Goal: Task Accomplishment & Management: Manage account settings

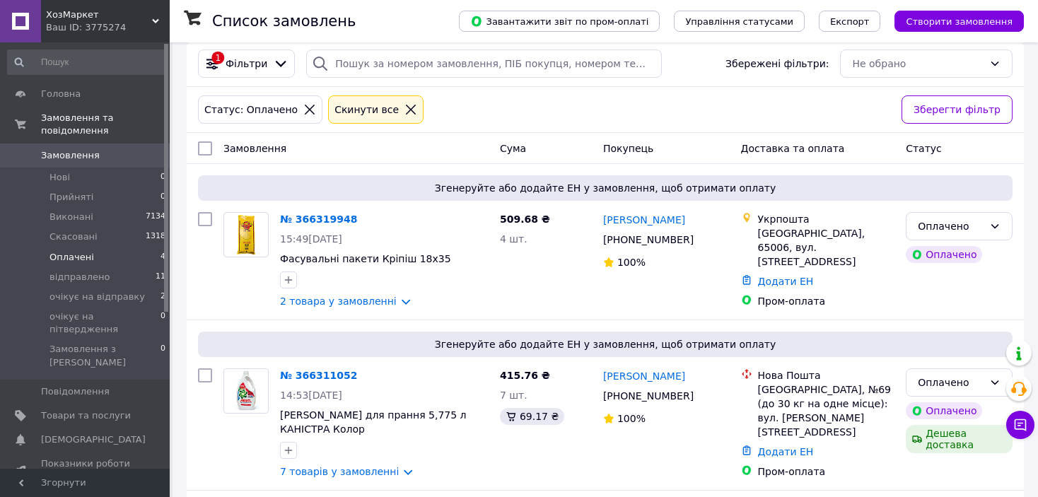
scroll to position [366, 0]
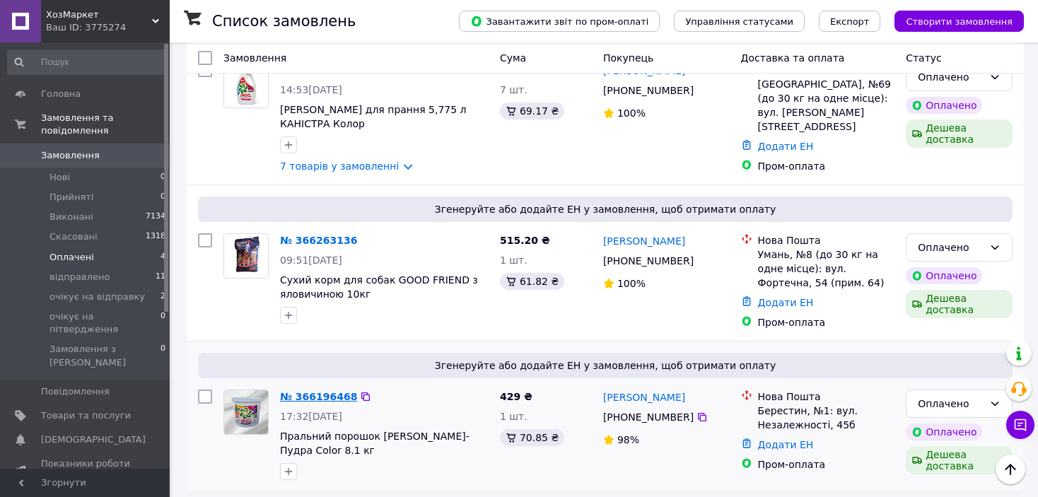
click at [291, 391] on link "№ 366196468" at bounding box center [318, 396] width 77 height 11
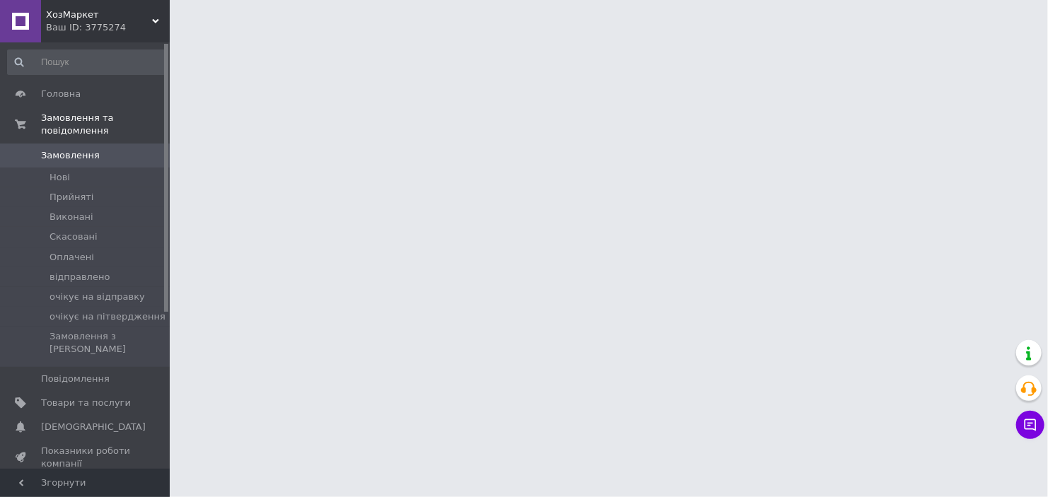
click at [540, 35] on html "ХозМаркет Ваш ID: 3775274 Сайт ХозМаркет Кабінет покупця Перевірити стан систем…" at bounding box center [524, 17] width 1048 height 35
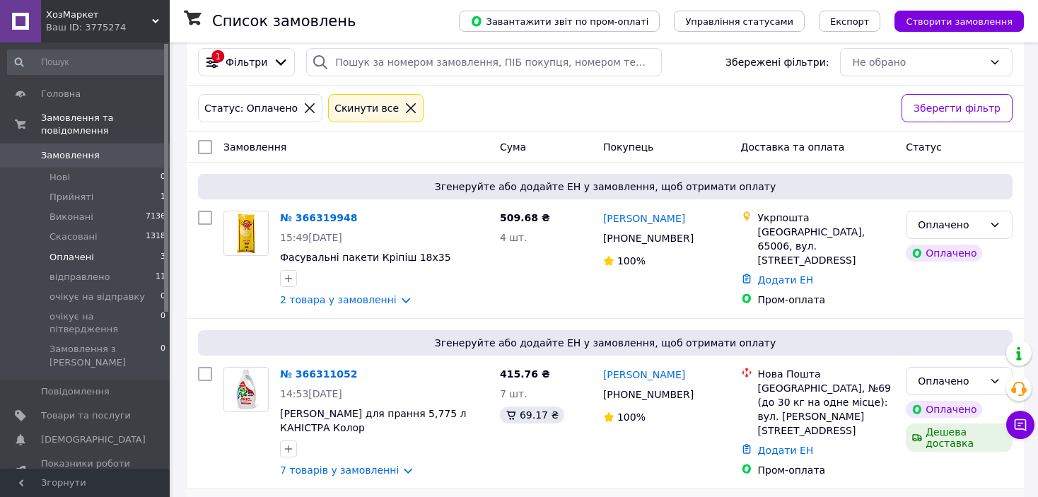
scroll to position [215, 0]
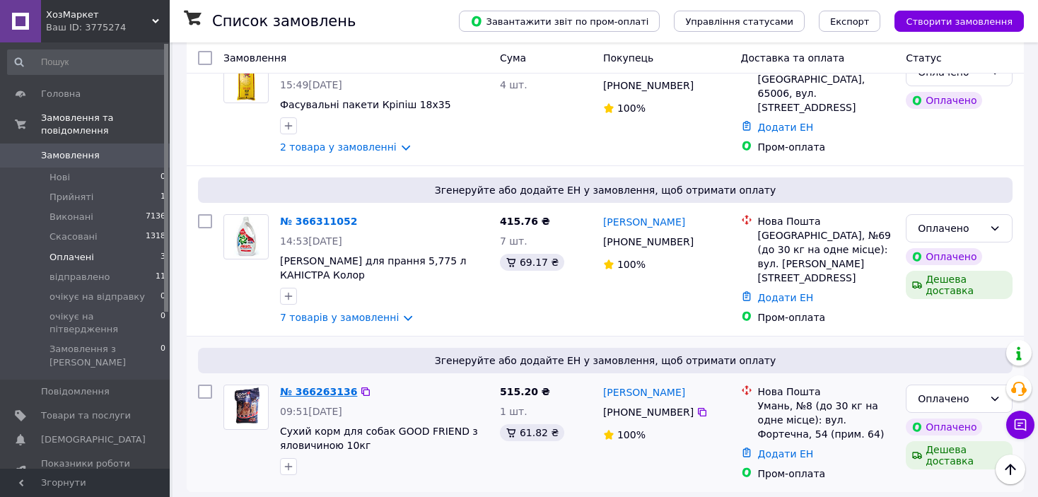
click at [320, 386] on link "№ 366263136" at bounding box center [318, 391] width 77 height 11
click at [313, 216] on link "№ 366311052" at bounding box center [318, 221] width 77 height 11
click at [318, 216] on link "№ 366311052" at bounding box center [318, 221] width 77 height 11
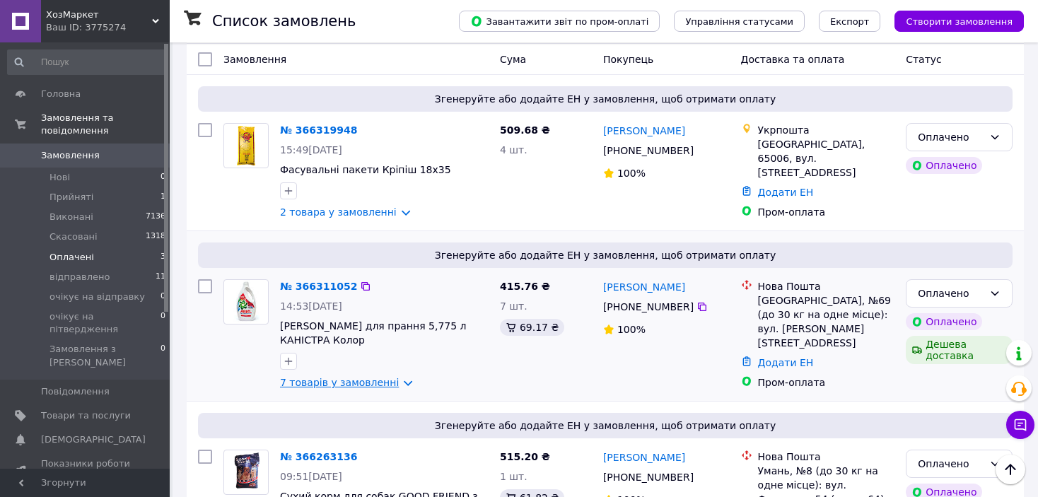
scroll to position [144, 0]
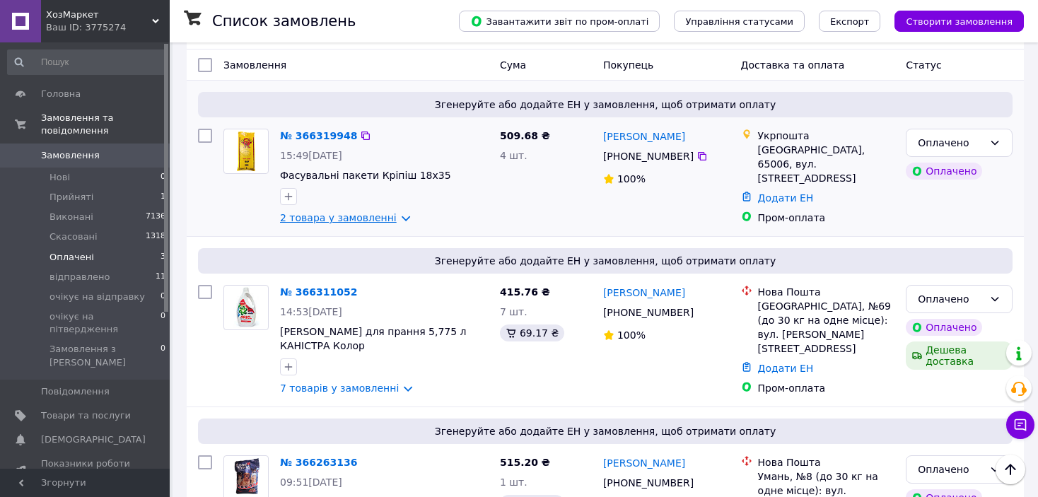
click at [324, 212] on link "2 товара у замовленні" at bounding box center [338, 217] width 117 height 11
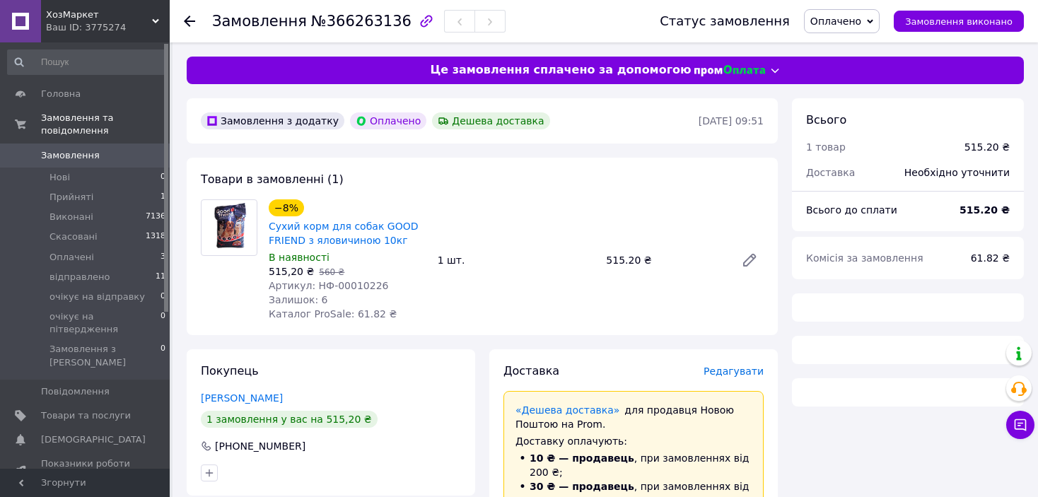
click at [836, 20] on span "Оплачено" at bounding box center [835, 21] width 51 height 11
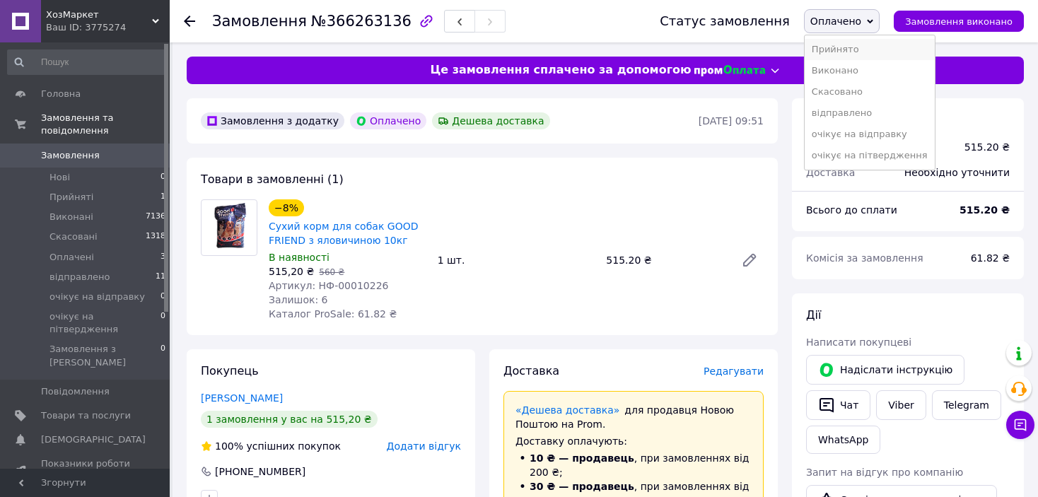
click at [854, 40] on li "Прийнято" at bounding box center [869, 49] width 130 height 21
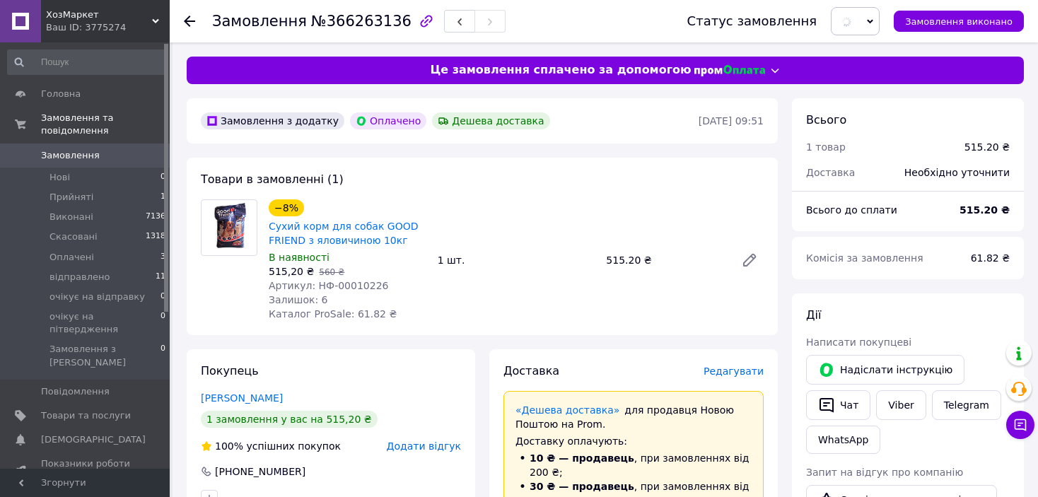
click at [376, 16] on span "№366263136" at bounding box center [361, 21] width 100 height 17
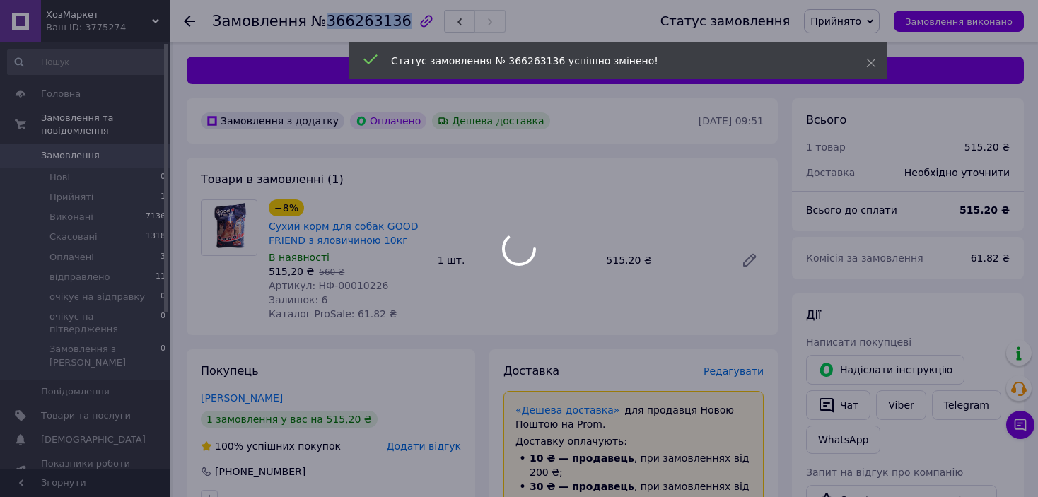
copy span "366263136"
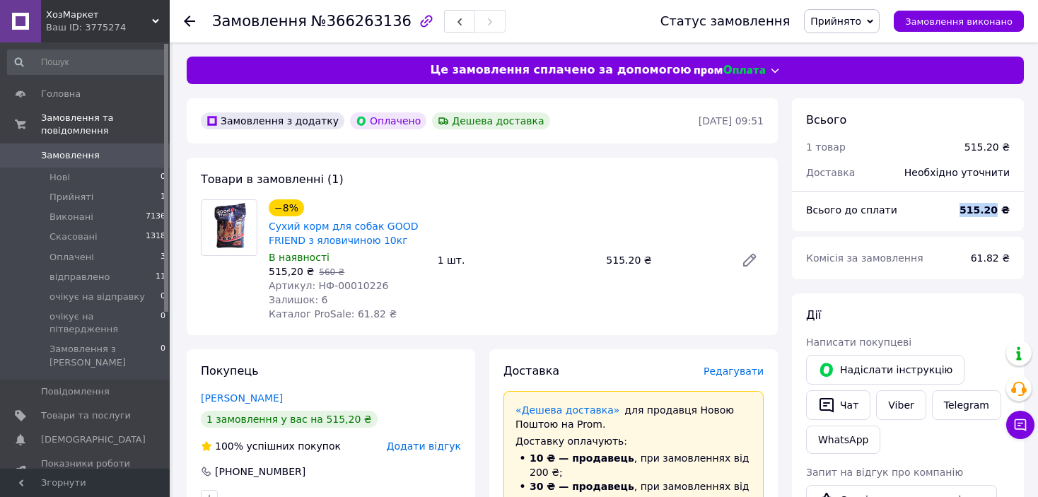
drag, startPoint x: 967, startPoint y: 209, endPoint x: 1000, endPoint y: 218, distance: 33.8
click at [999, 218] on div "515.20 ₴" at bounding box center [984, 209] width 67 height 31
copy b "515.20"
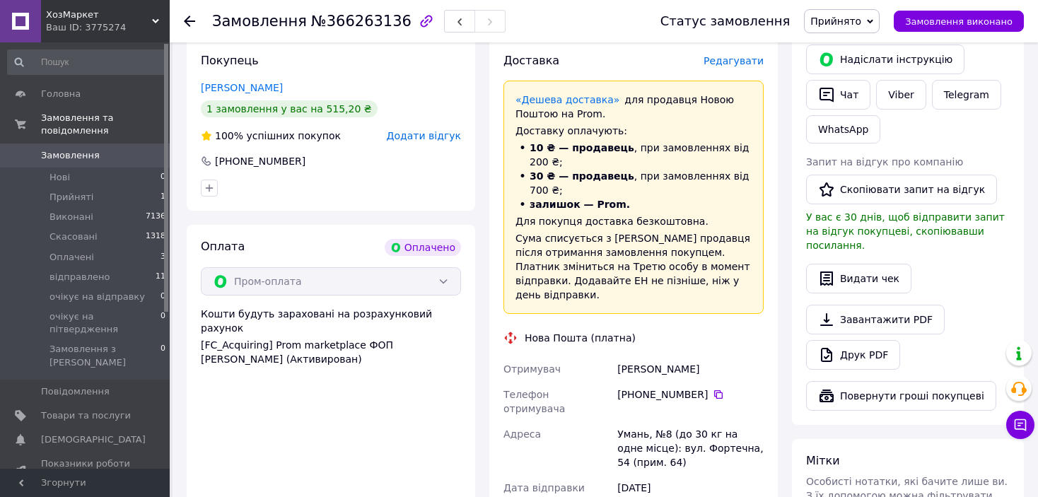
scroll to position [566, 0]
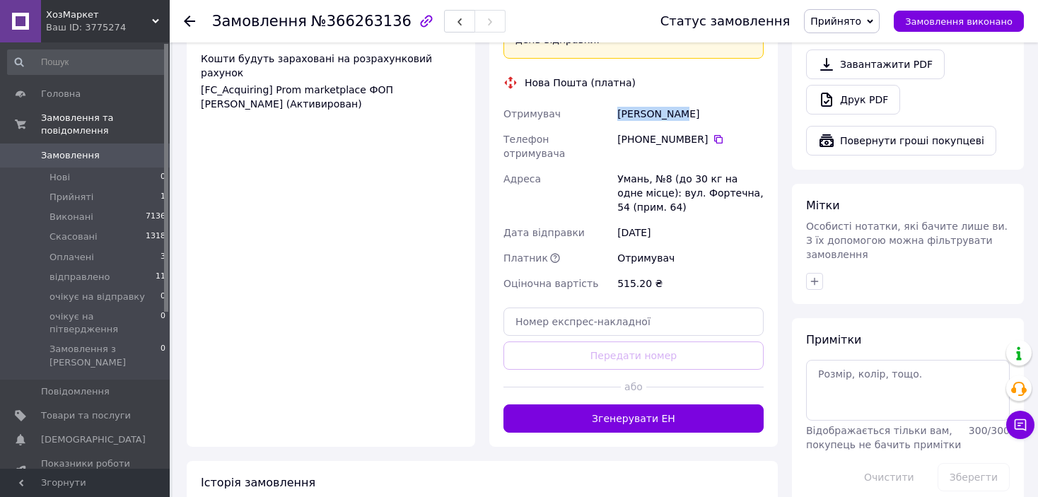
drag, startPoint x: 699, startPoint y: 92, endPoint x: 617, endPoint y: 86, distance: 82.2
click at [617, 101] on div "Медяна Інна" at bounding box center [690, 113] width 152 height 25
copy div "Медяна Інна"
click at [714, 135] on icon at bounding box center [718, 139] width 8 height 8
click at [357, 33] on div "Замовлення №366263136" at bounding box center [422, 21] width 420 height 42
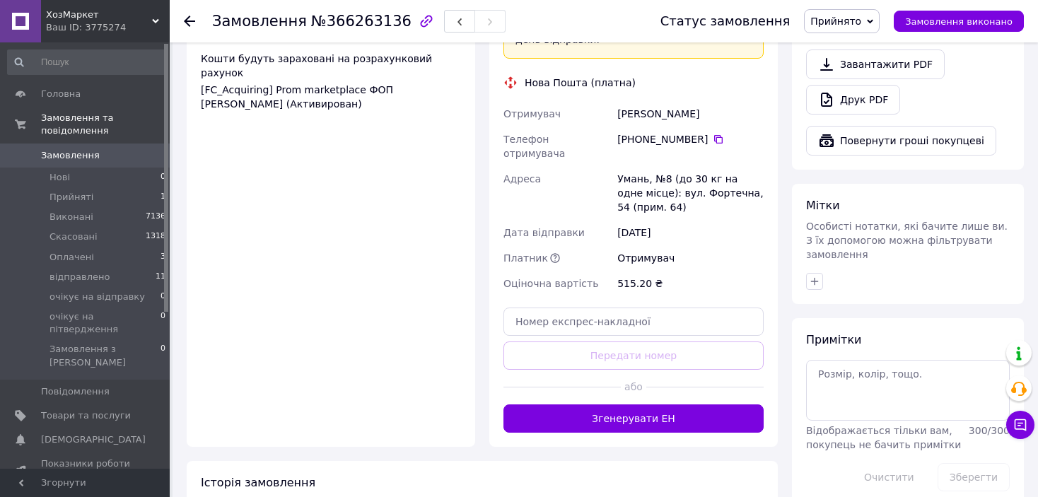
click at [358, 28] on span "№366263136" at bounding box center [361, 21] width 100 height 17
click at [360, 21] on span "№366263136" at bounding box center [361, 21] width 100 height 17
click at [360, 17] on span "№366263136" at bounding box center [361, 21] width 100 height 17
copy span "366263136"
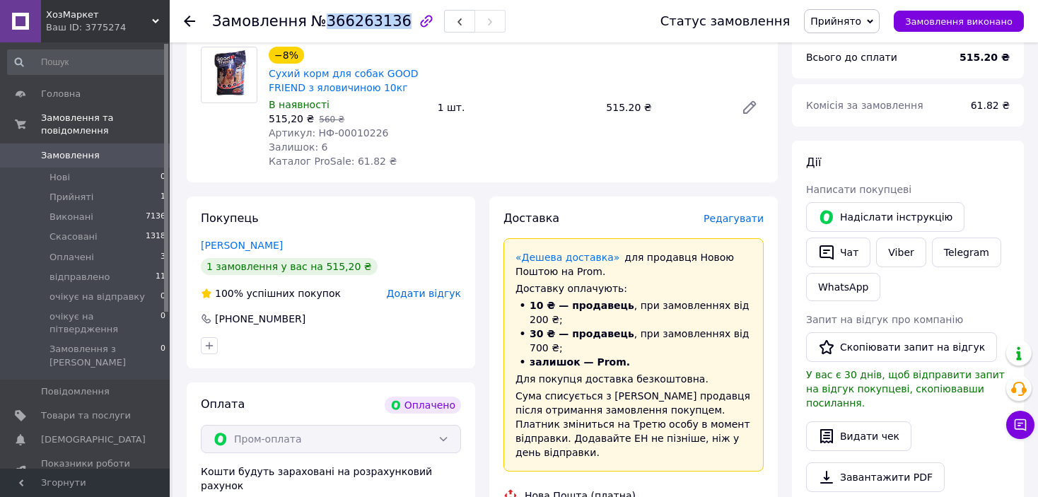
scroll to position [141, 0]
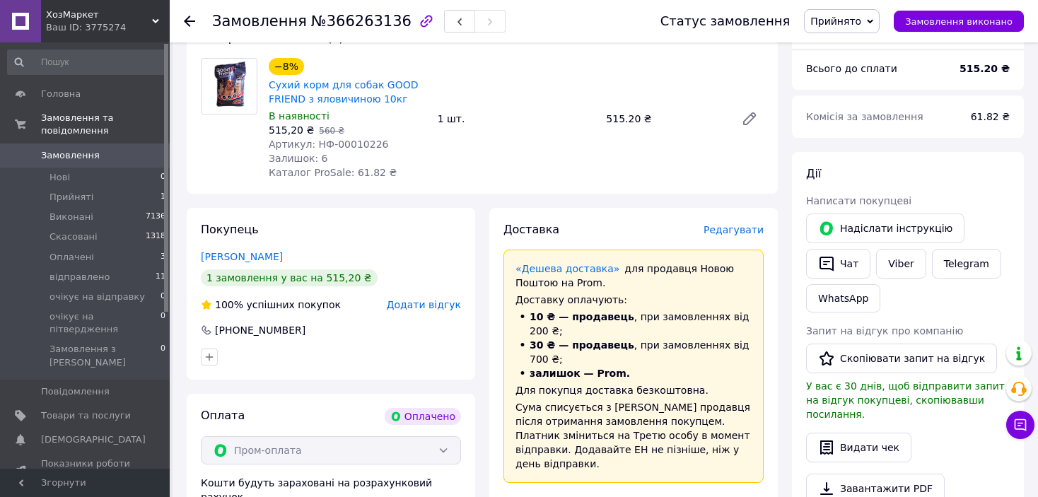
click at [289, 133] on span "515,20 ₴" at bounding box center [291, 129] width 45 height 11
copy span "515,20"
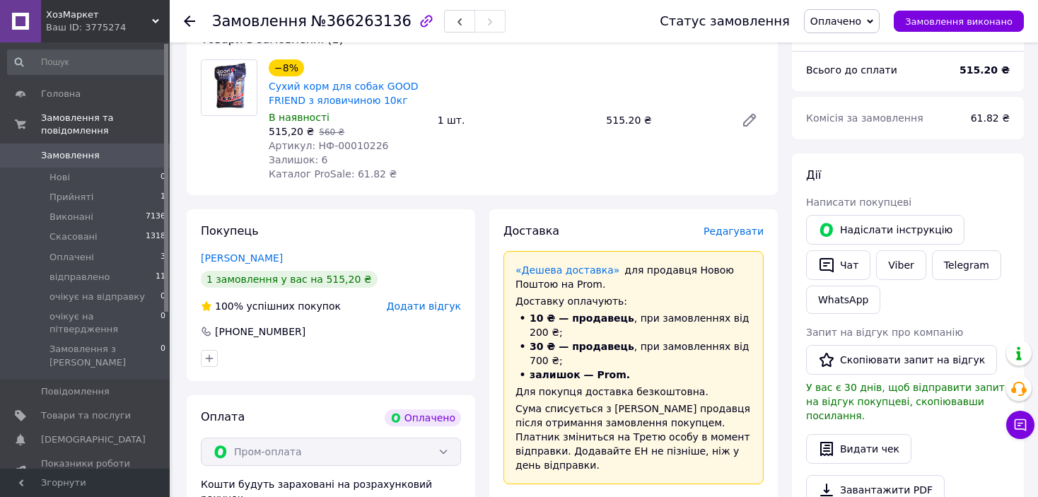
scroll to position [141, 0]
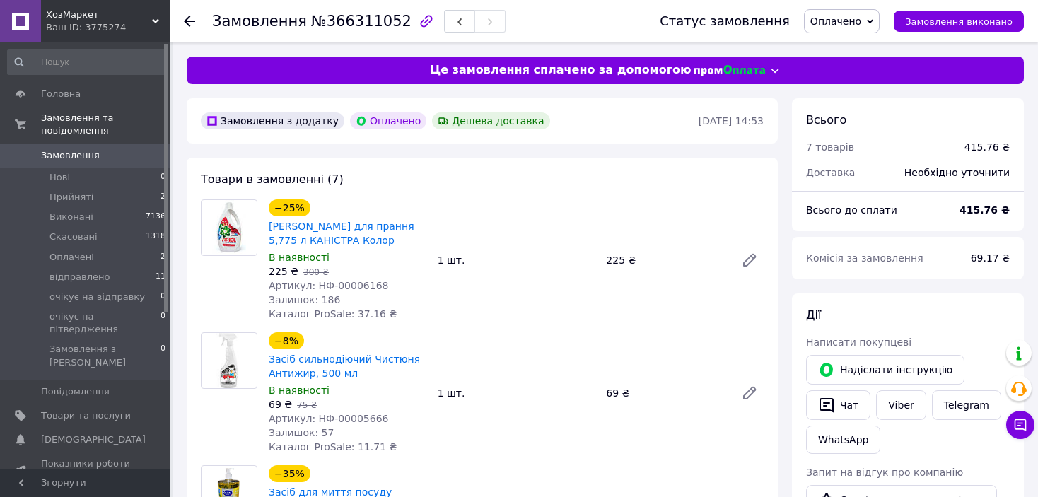
click at [853, 21] on span "Оплачено" at bounding box center [835, 21] width 51 height 11
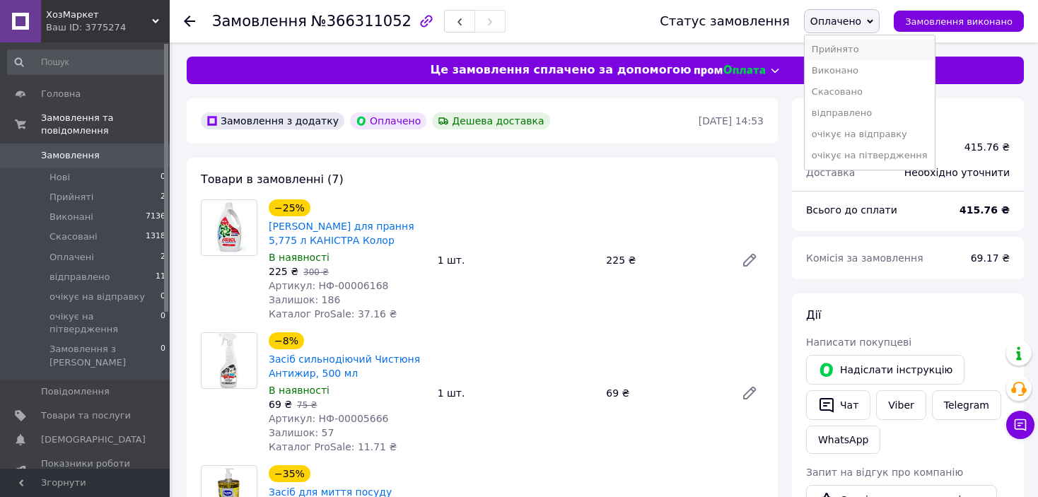
click at [859, 42] on li "Прийнято" at bounding box center [869, 49] width 130 height 21
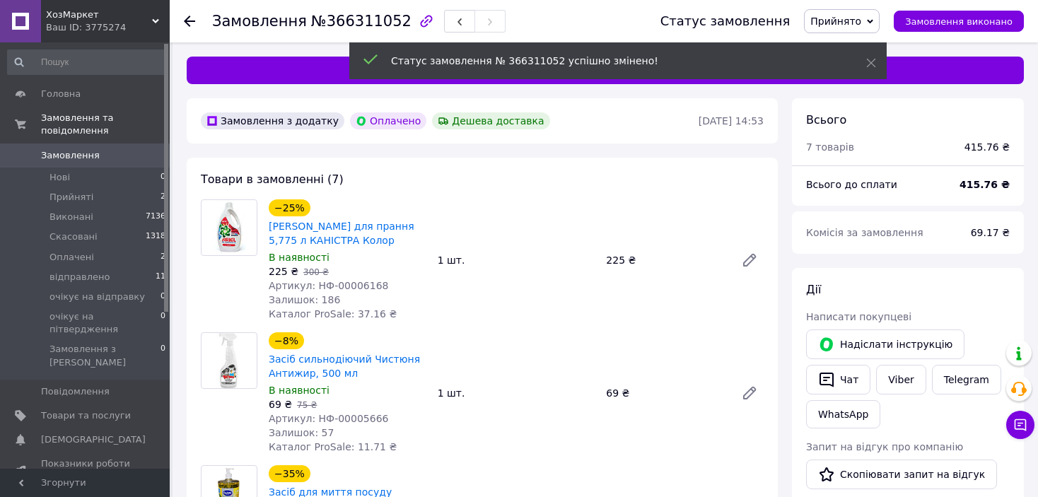
click at [361, 28] on span "№366311052" at bounding box center [361, 21] width 100 height 17
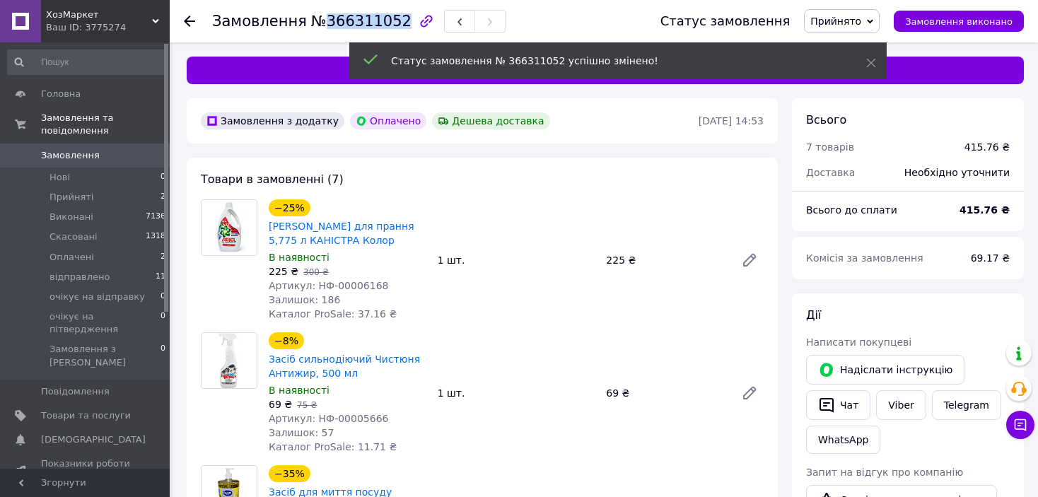
copy span "366311052"
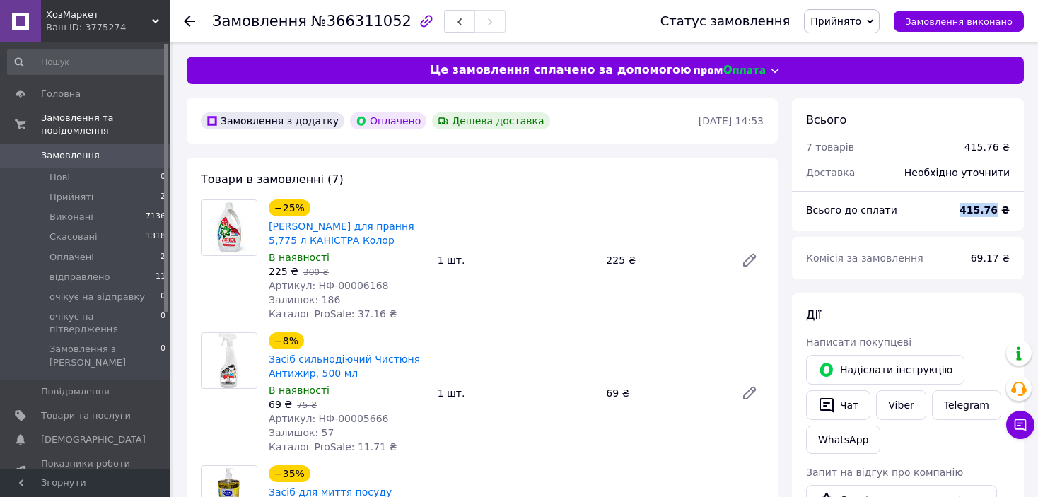
drag, startPoint x: 980, startPoint y: 211, endPoint x: 1002, endPoint y: 215, distance: 21.5
click at [1002, 215] on b "415.76 ₴" at bounding box center [984, 209] width 50 height 11
copy b "415.76"
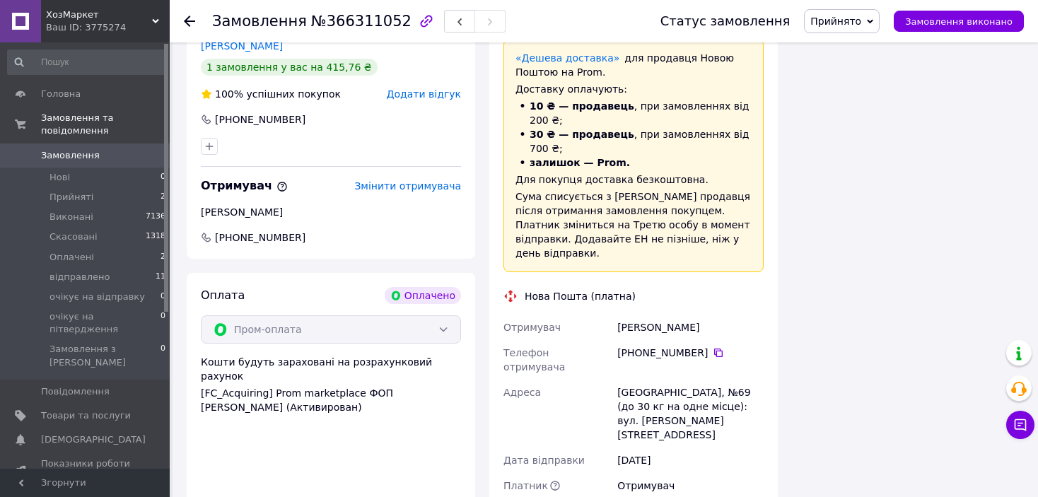
scroll to position [1202, 0]
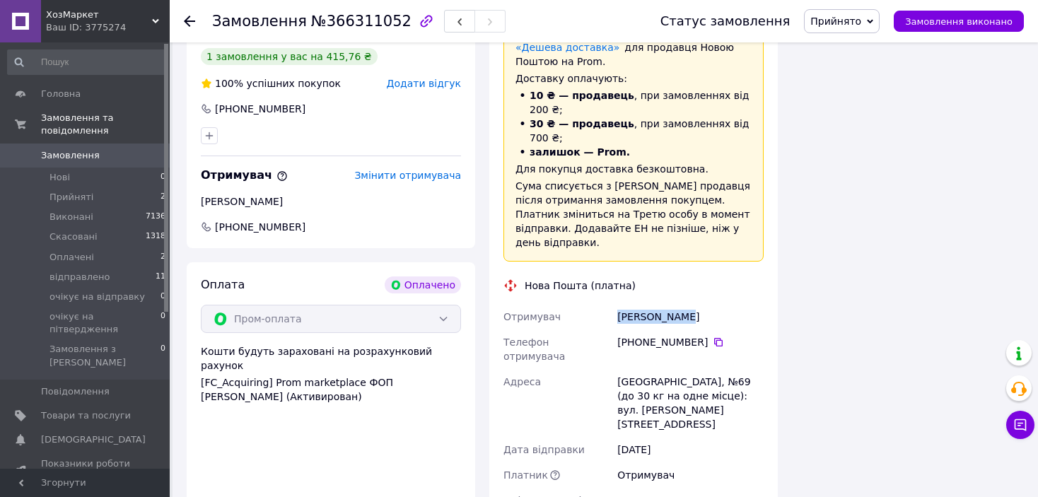
drag, startPoint x: 681, startPoint y: 303, endPoint x: 618, endPoint y: 296, distance: 63.2
click at [618, 304] on div "[PERSON_NAME]" at bounding box center [690, 316] width 152 height 25
copy div "[PERSON_NAME]"
click at [713, 336] on icon at bounding box center [718, 341] width 11 height 11
click at [363, 21] on span "№366311052" at bounding box center [361, 21] width 100 height 17
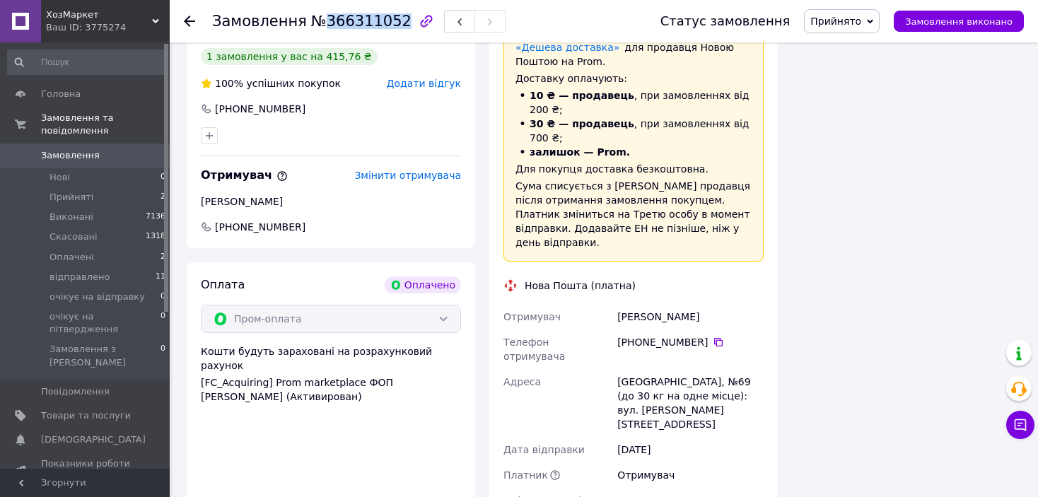
click at [363, 21] on span "№366311052" at bounding box center [361, 21] width 100 height 17
copy span "366311052"
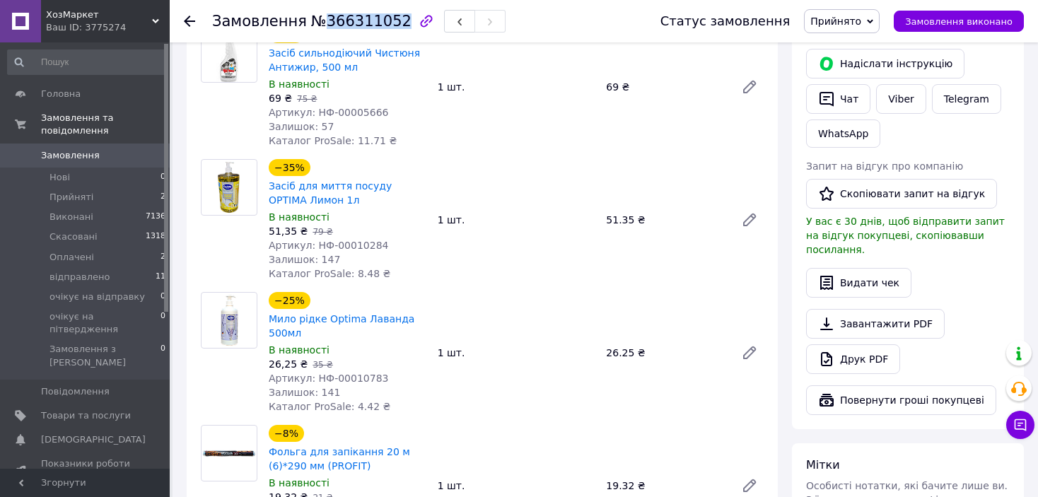
scroll to position [353, 0]
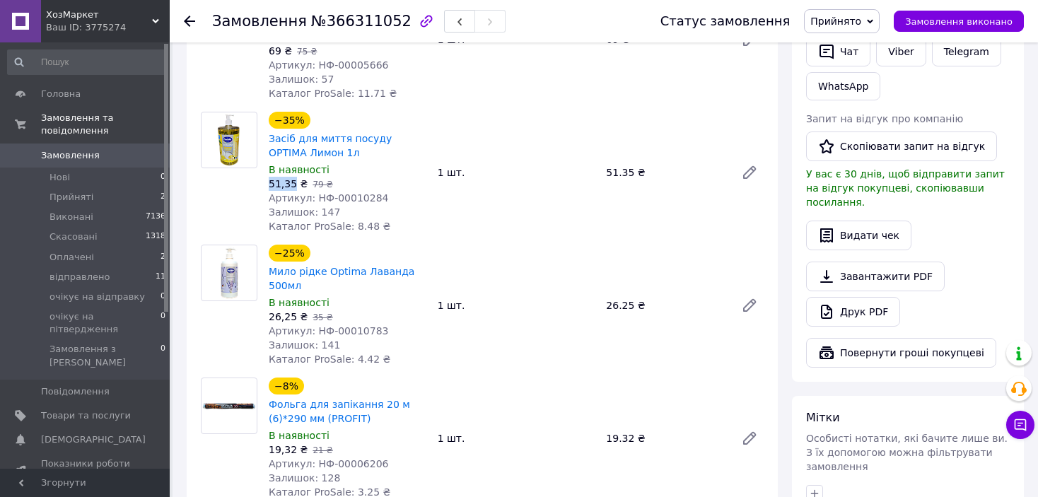
drag, startPoint x: 293, startPoint y: 182, endPoint x: 267, endPoint y: 181, distance: 26.9
click at [267, 181] on div "−35% Засіб для миття посуду OPTIMA Лимон 1л В наявності 51,35 ₴   79 ₴ Артикул:…" at bounding box center [347, 172] width 169 height 127
copy span "51,35"
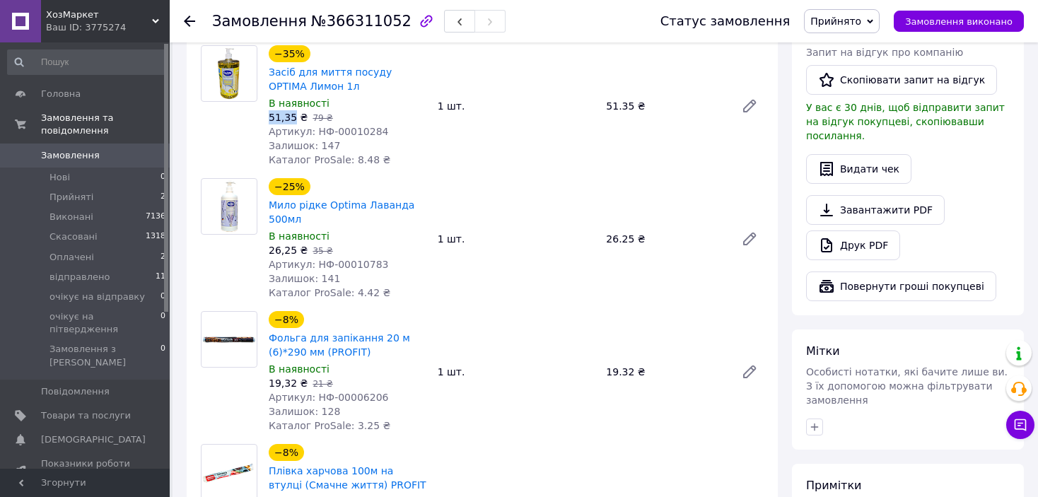
scroll to position [424, 0]
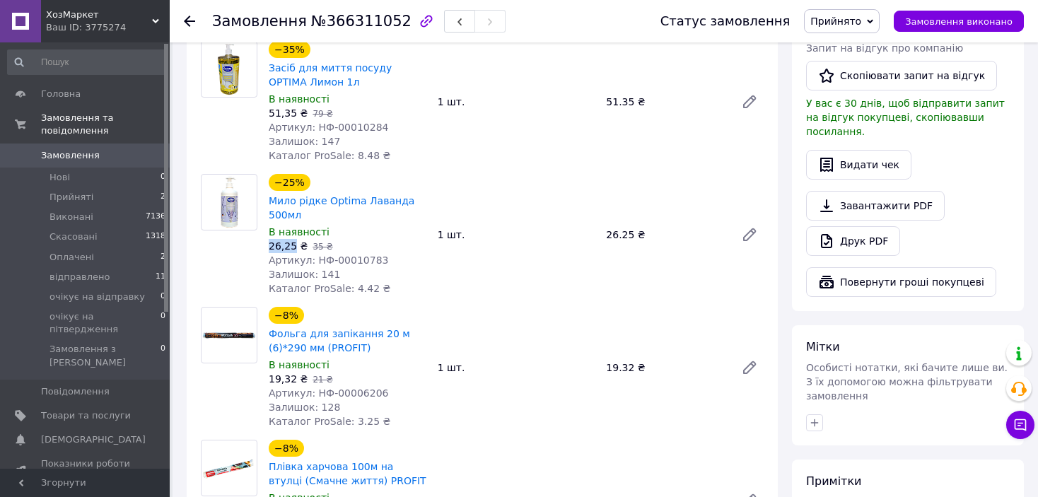
drag, startPoint x: 291, startPoint y: 254, endPoint x: 267, endPoint y: 247, distance: 25.7
click at [267, 247] on div "−25% Мило рідке Optima Лаванда 500мл В наявності 26,25 ₴   35 ₴ Артикул: НФ-000…" at bounding box center [347, 234] width 169 height 127
copy span "26,25"
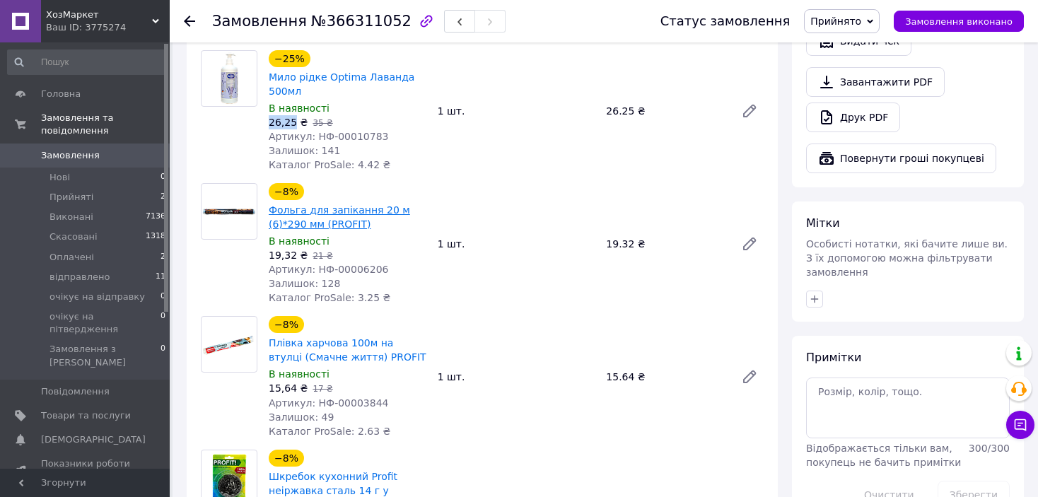
scroll to position [566, 0]
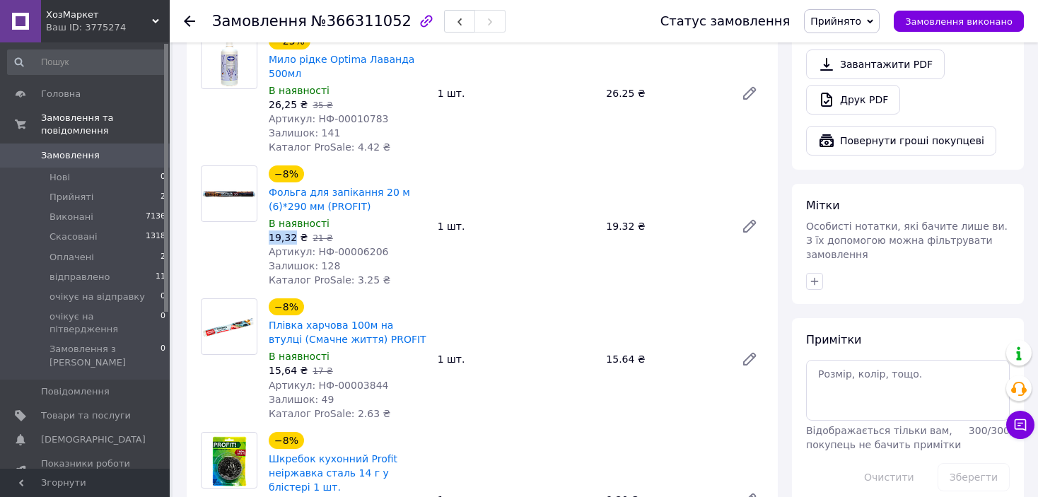
drag, startPoint x: 290, startPoint y: 243, endPoint x: 267, endPoint y: 238, distance: 23.2
click at [267, 238] on div "−8% Фольга для запікання 20 м (6)*290 мм (PROFIT) В наявності 19,32 ₴   21 ₴ Ар…" at bounding box center [347, 226] width 169 height 127
copy span "19,32"
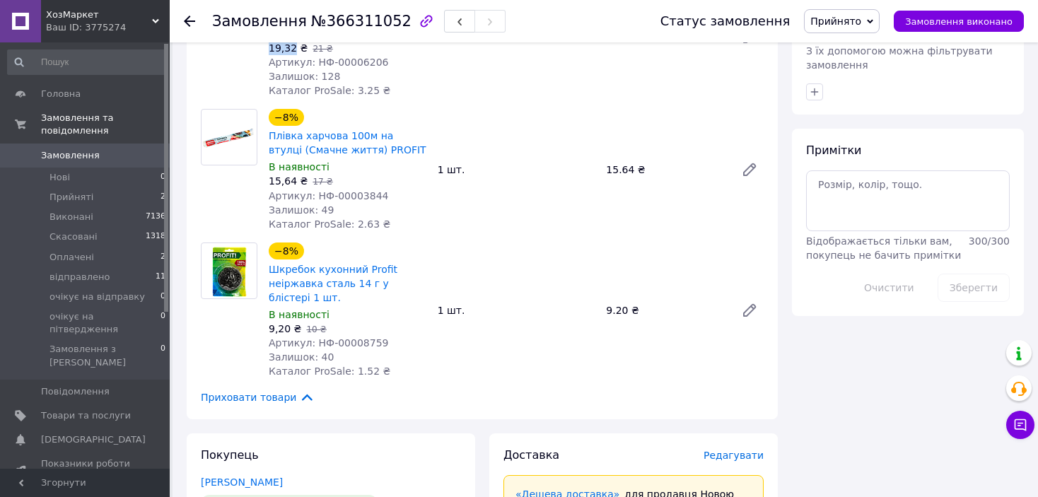
scroll to position [778, 0]
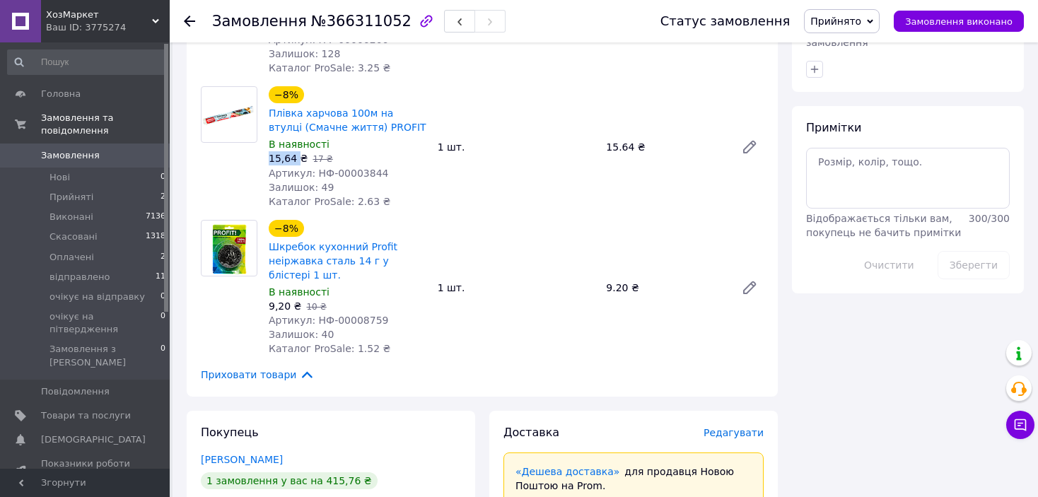
drag, startPoint x: 296, startPoint y: 163, endPoint x: 266, endPoint y: 159, distance: 30.6
click at [264, 158] on div "−8% Плівка харчова 100м на втулці (Смачне життя) PROFIT В наявності 15,64 ₴   1…" at bounding box center [347, 146] width 169 height 127
click at [271, 161] on span "15,64 ₴" at bounding box center [288, 158] width 39 height 11
drag, startPoint x: 269, startPoint y: 161, endPoint x: 293, endPoint y: 167, distance: 25.4
click at [293, 164] on span "15,64 ₴" at bounding box center [288, 158] width 39 height 11
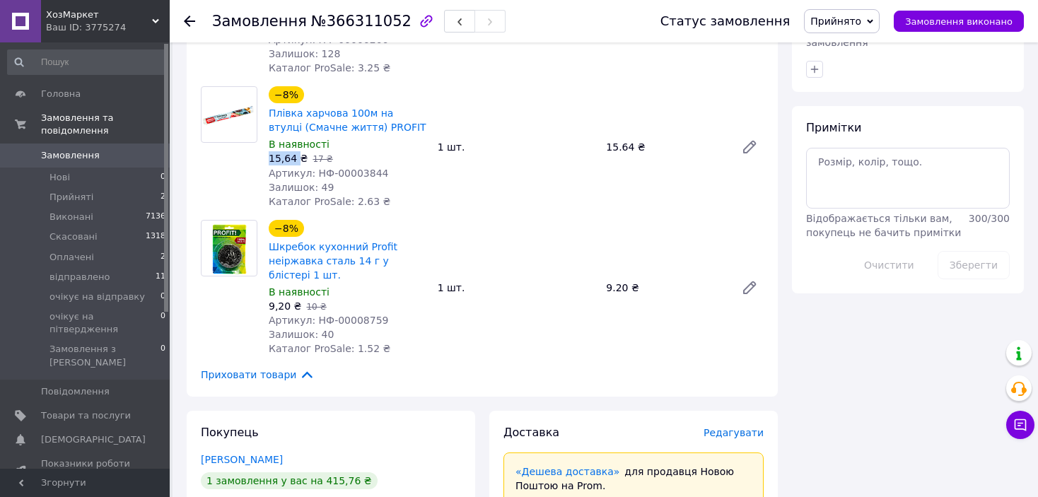
copy span "15,64"
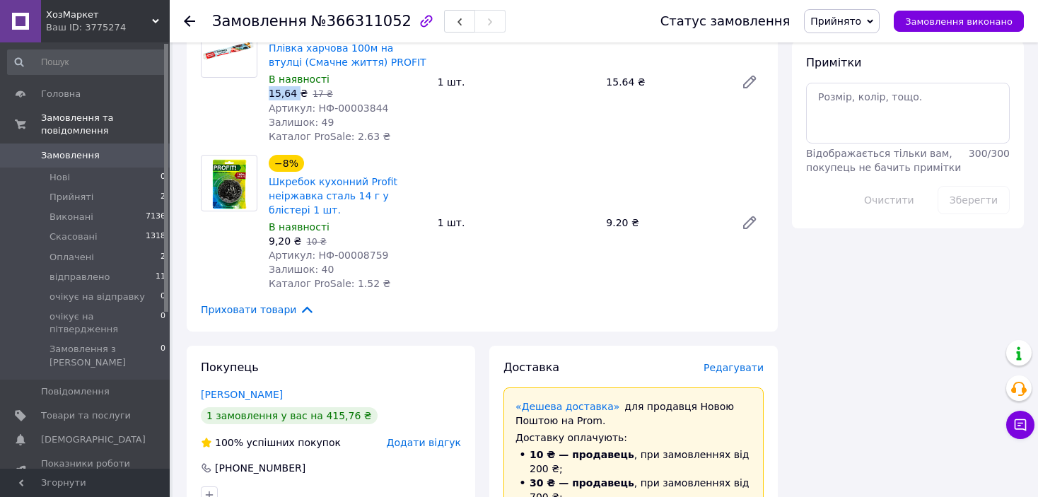
scroll to position [848, 0]
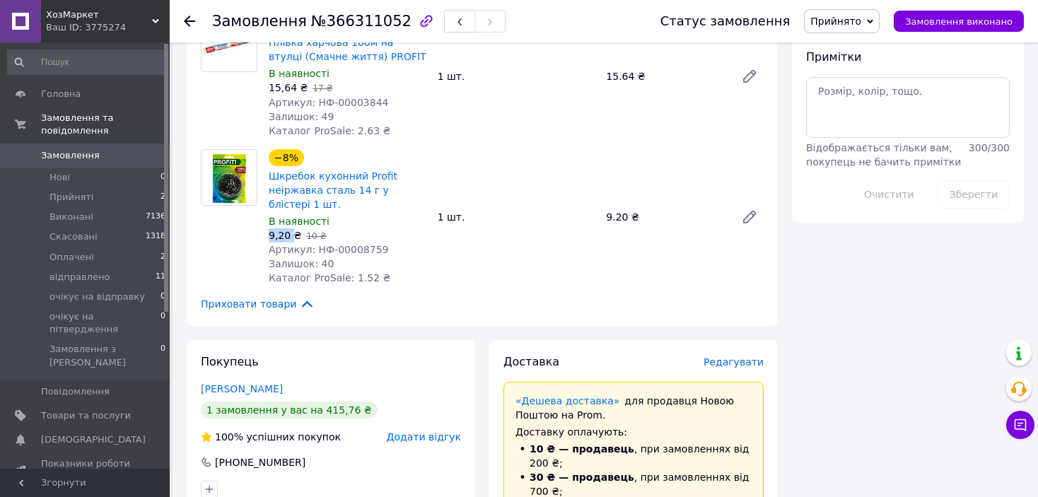
drag, startPoint x: 288, startPoint y: 240, endPoint x: 264, endPoint y: 240, distance: 24.8
click at [264, 240] on div "−8% Шкребок кухонний Profit неіржавка сталь 14 г у блістері 1 шт. В наявності 9…" at bounding box center [347, 216] width 169 height 141
copy span "9,20"
